Goal: Task Accomplishment & Management: Manage account settings

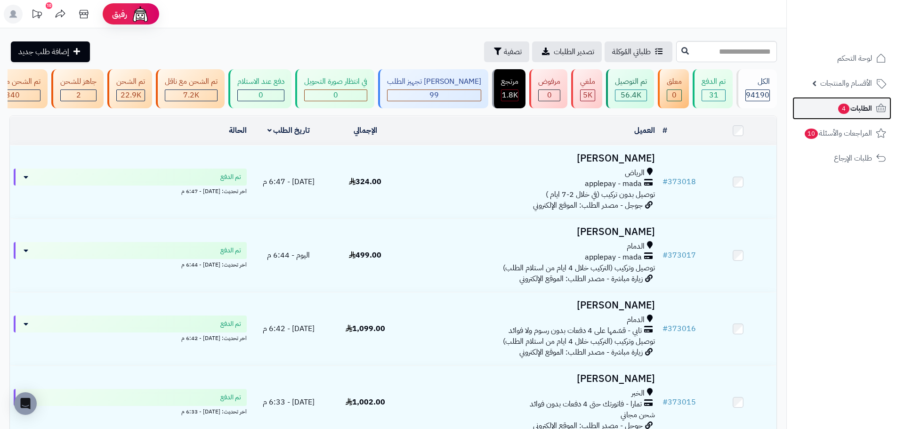
click at [843, 111] on span "4" at bounding box center [843, 109] width 11 height 10
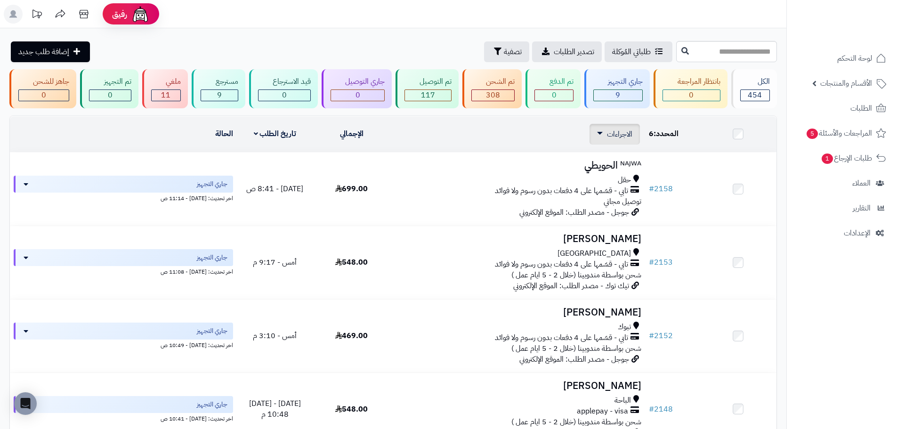
click at [612, 130] on span "الاجراءات" at bounding box center [619, 134] width 25 height 11
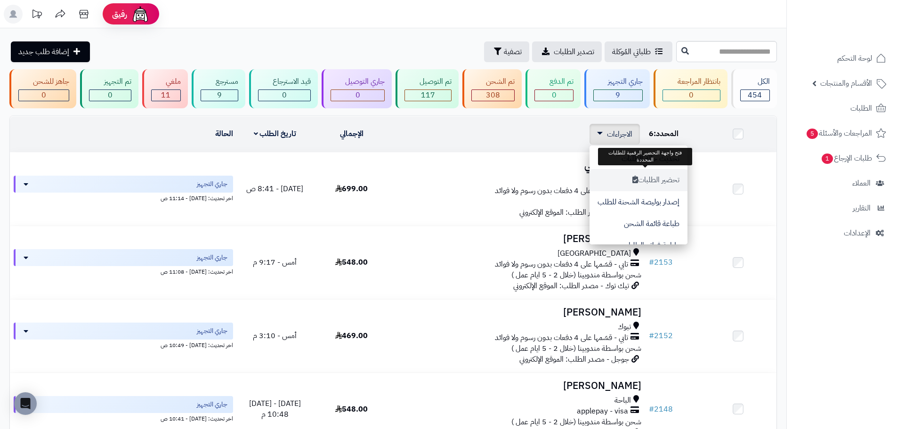
scroll to position [47, 0]
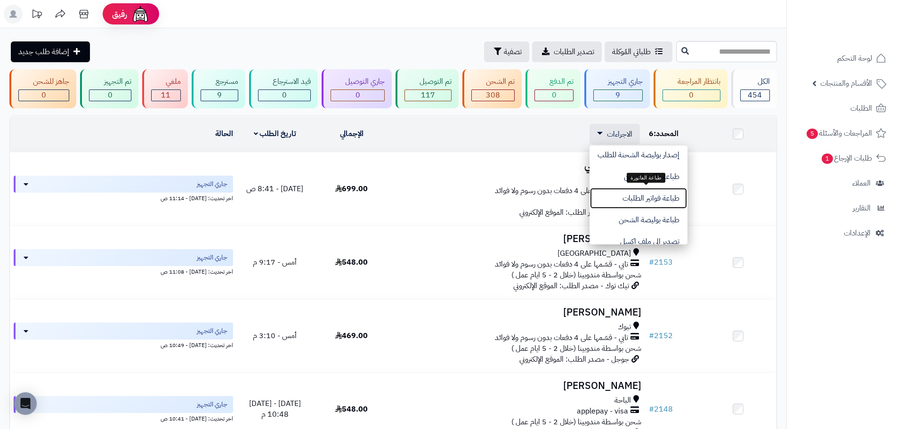
click at [649, 198] on button "طباعة فواتير الطلبات" at bounding box center [639, 198] width 98 height 22
